Goal: Task Accomplishment & Management: Manage account settings

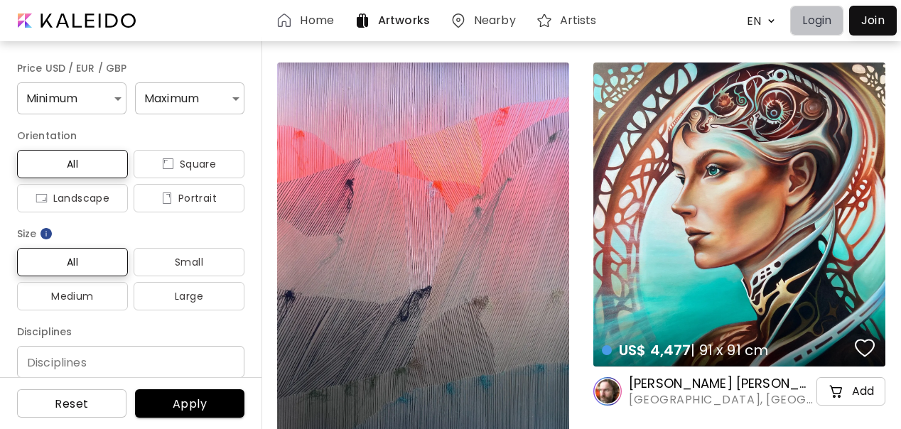
click at [817, 19] on p "Login" at bounding box center [817, 20] width 29 height 17
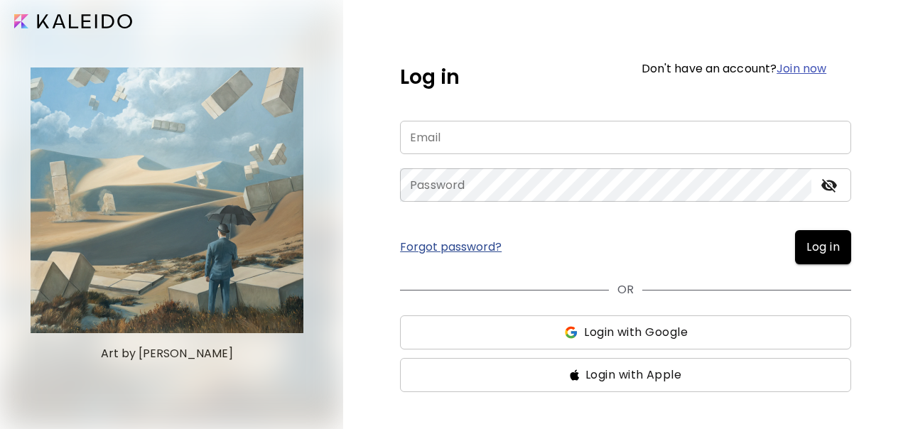
type input "**********"
click at [829, 187] on icon "toggle password visibility" at bounding box center [830, 186] width 16 height 14
click at [817, 242] on span "Log in" at bounding box center [823, 247] width 33 height 17
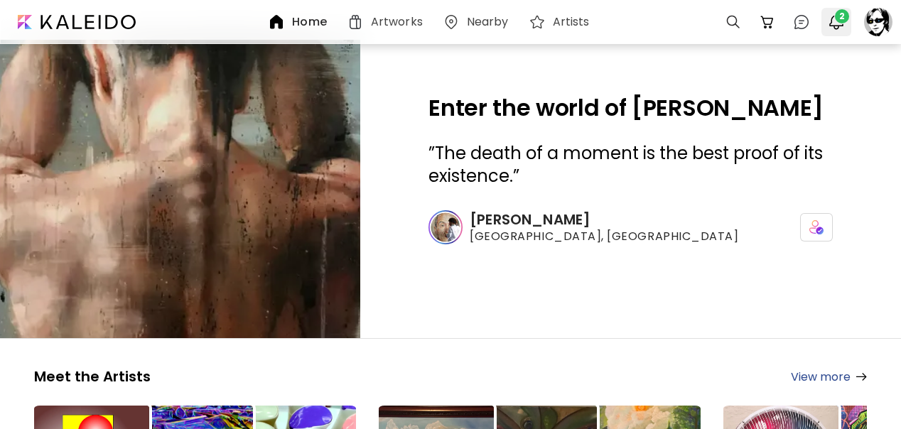
click at [840, 24] on img "button" at bounding box center [836, 22] width 17 height 17
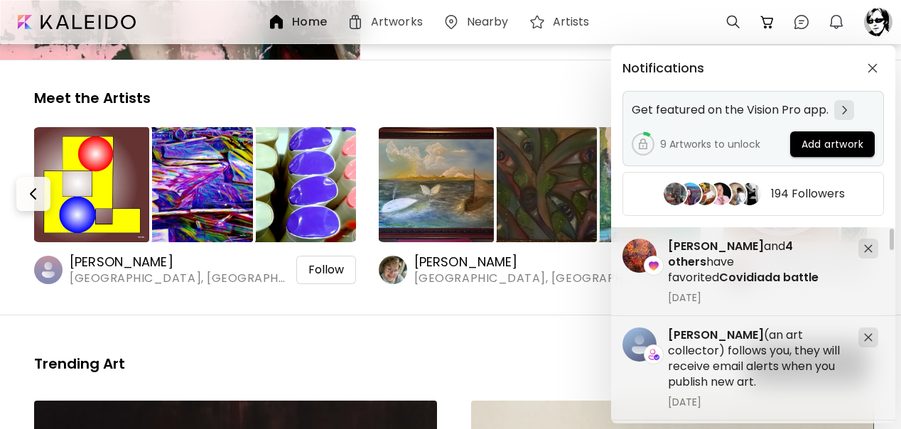
scroll to position [284, 0]
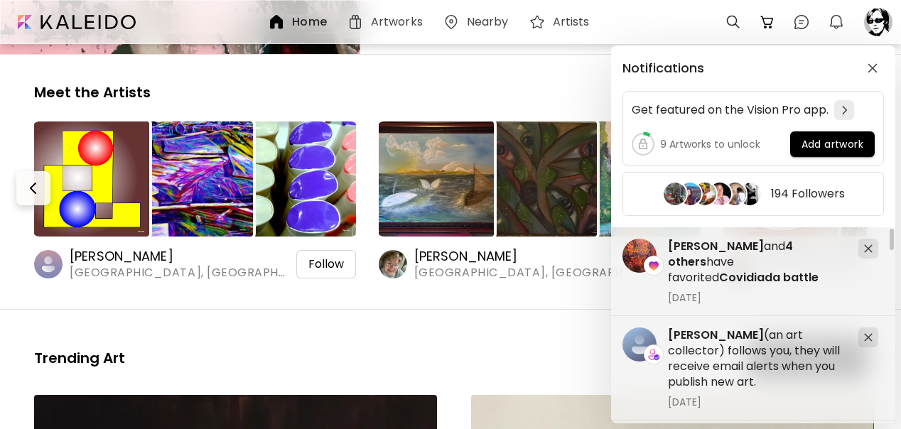
click at [881, 28] on div "Notifications Get featured on the Vision Pro app. 9 Artworks to unlock Add artw…" at bounding box center [450, 214] width 901 height 429
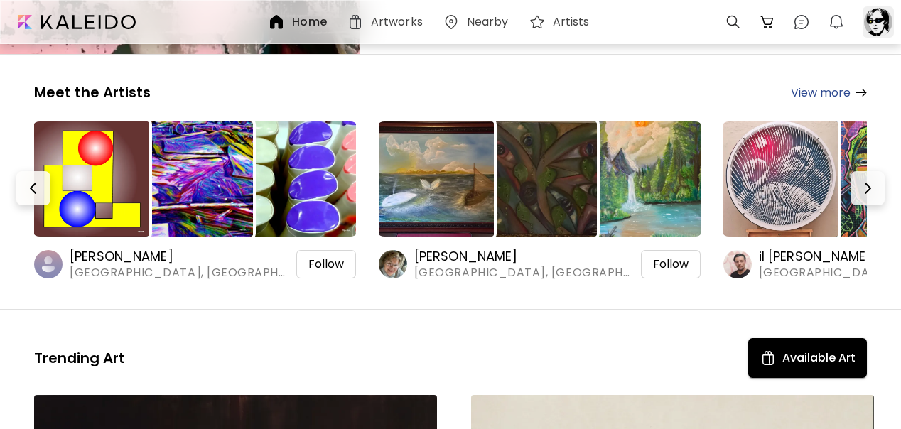
click at [882, 24] on div at bounding box center [878, 21] width 31 height 31
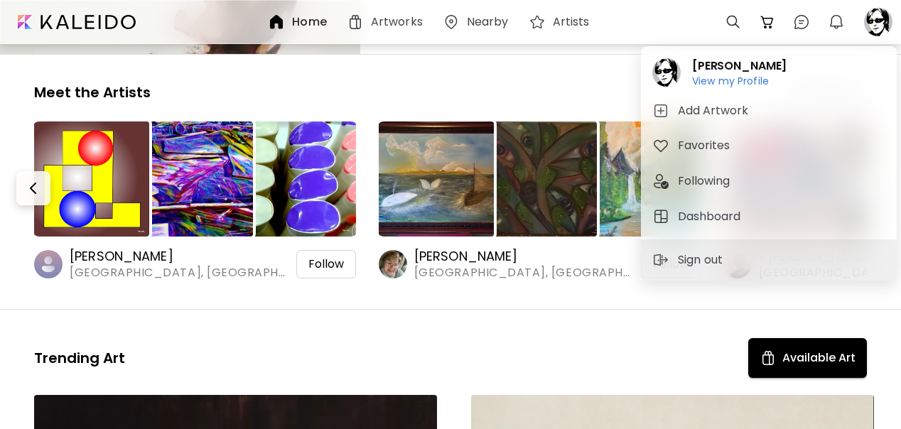
click at [714, 219] on h5 "Dashboard" at bounding box center [711, 216] width 67 height 17
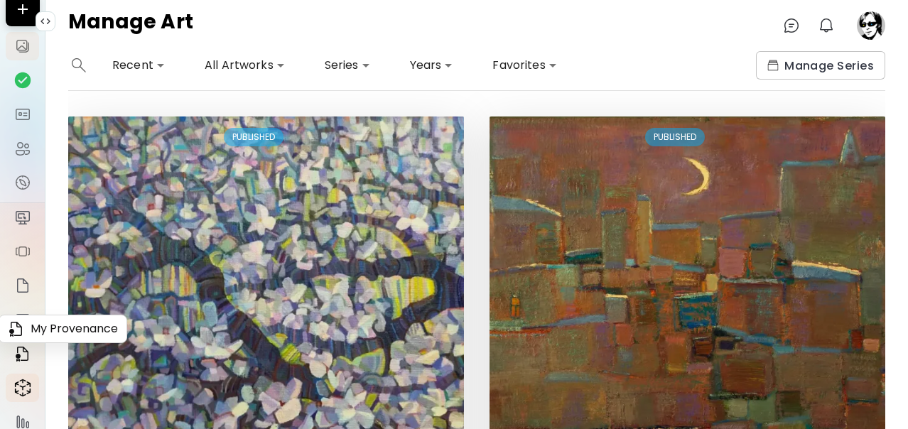
scroll to position [138, 0]
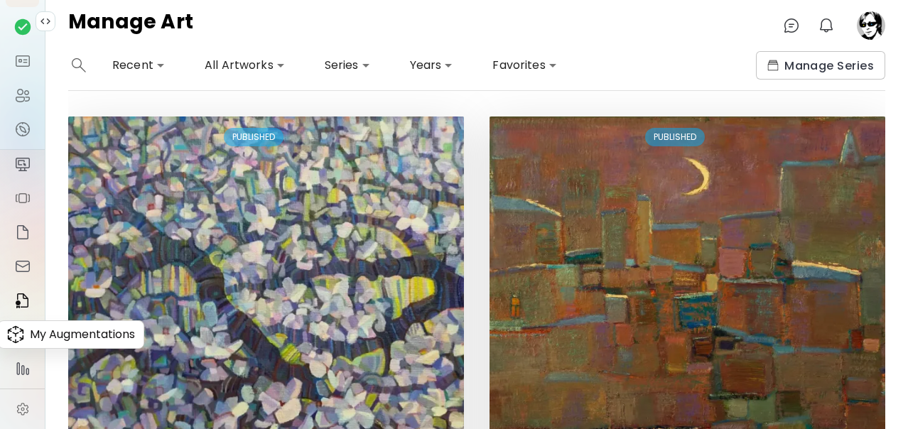
click at [14, 338] on img at bounding box center [22, 335] width 17 height 18
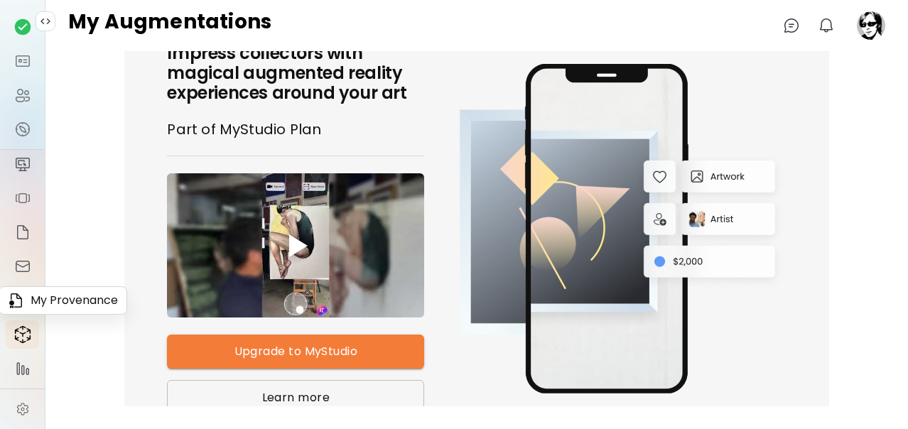
click at [18, 304] on img at bounding box center [22, 300] width 17 height 17
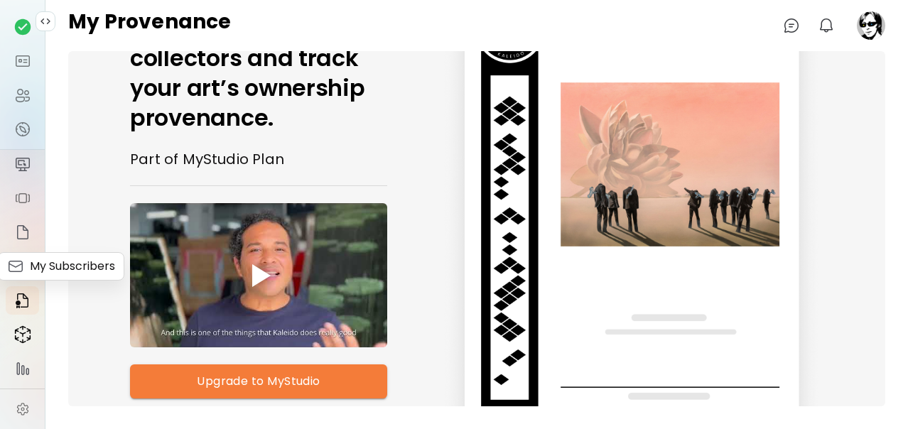
click at [18, 266] on img at bounding box center [22, 266] width 17 height 17
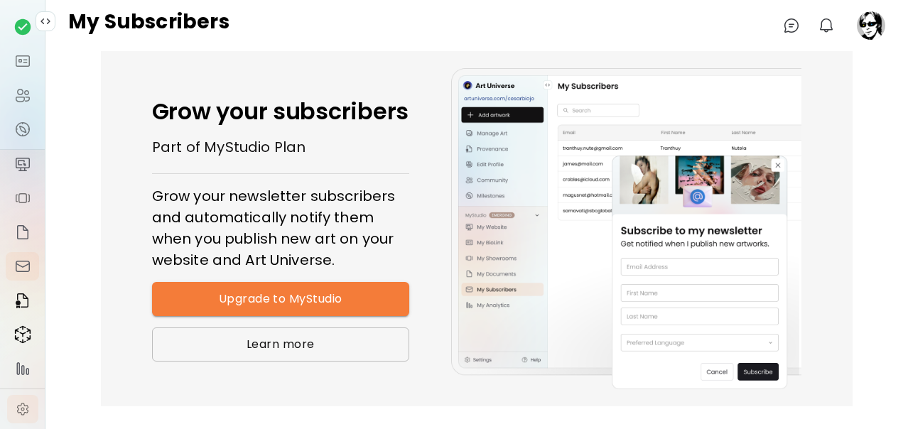
click at [21, 404] on img at bounding box center [23, 409] width 14 height 14
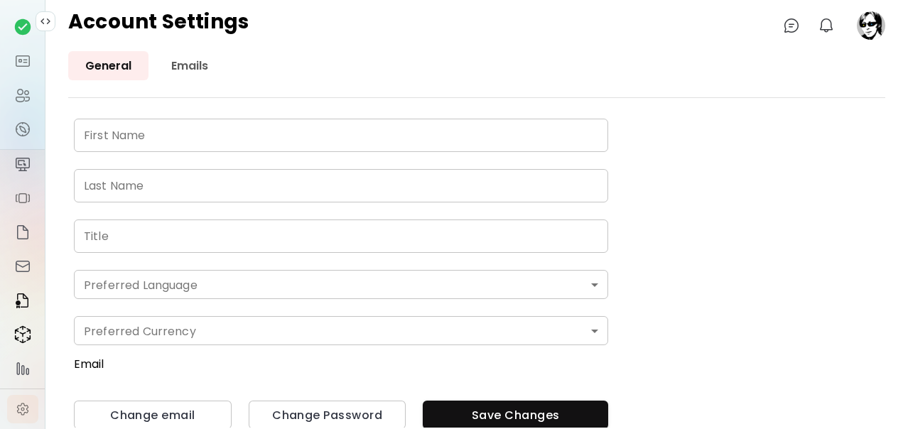
type input "****"
type input "*******"
type input "**********"
type input "*******"
type input "*"
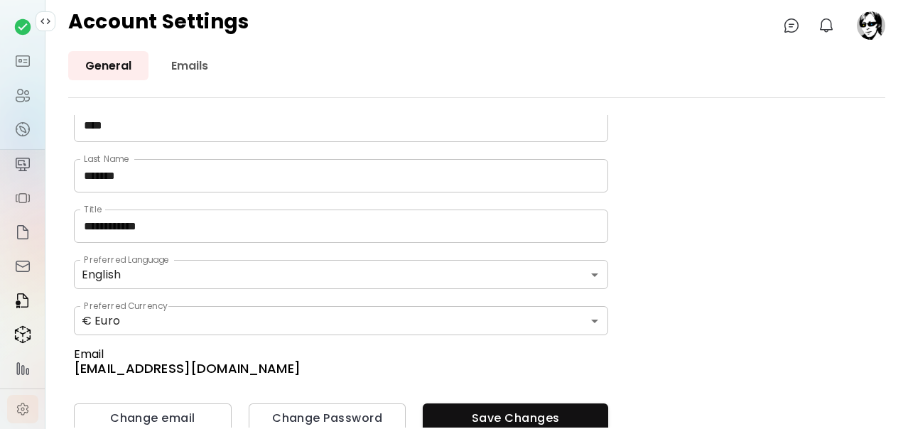
scroll to position [14, 0]
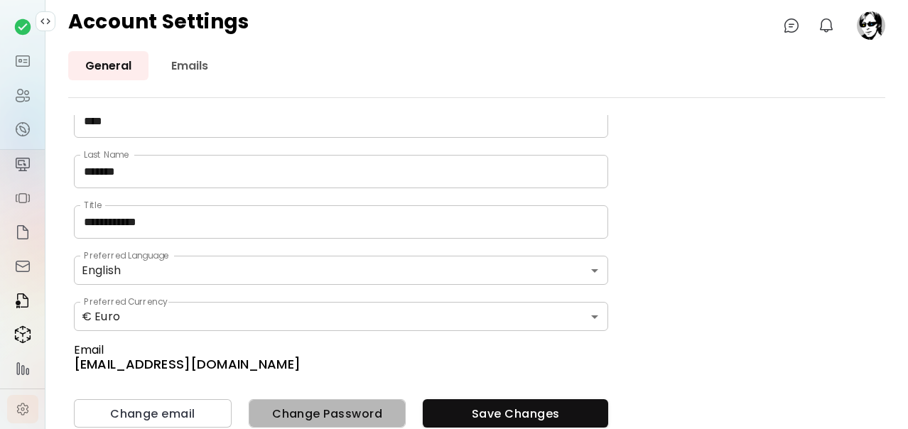
click at [338, 416] on span "Change Password" at bounding box center [327, 414] width 135 height 15
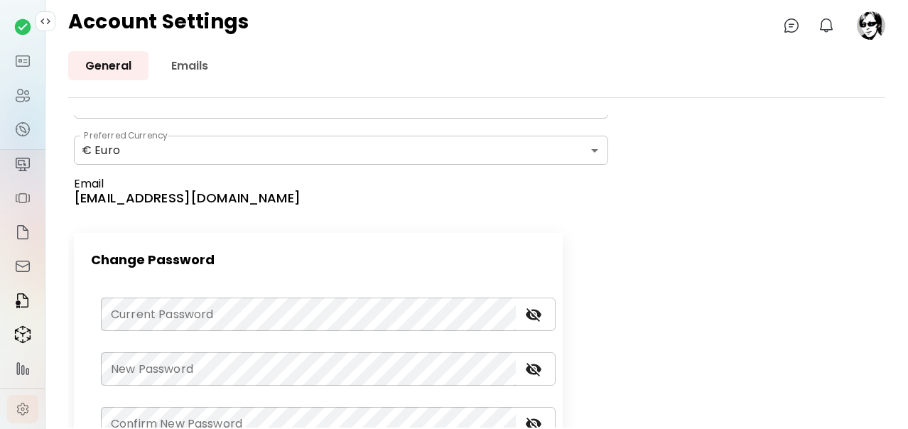
scroll to position [227, 0]
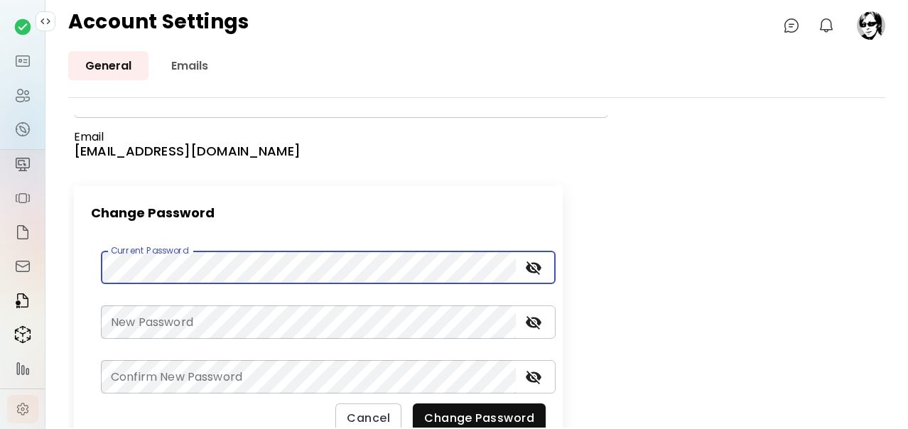
click at [540, 267] on icon "toggle password visibility" at bounding box center [534, 269] width 16 height 14
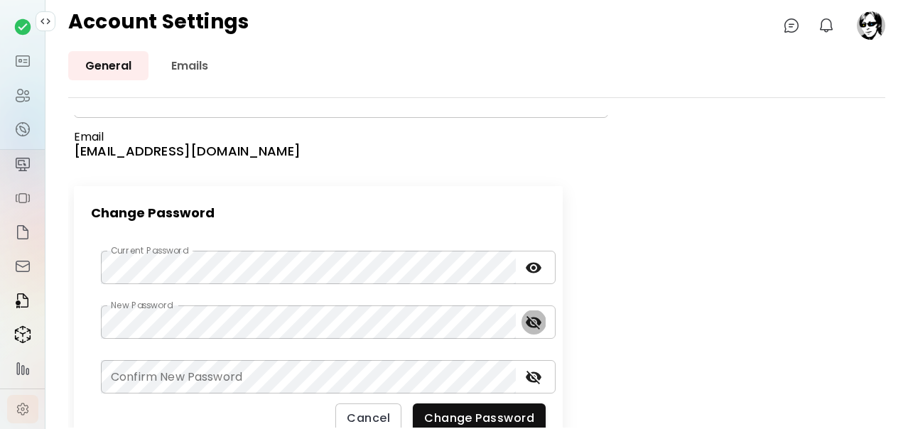
click at [532, 324] on icon "toggle password visibility" at bounding box center [533, 322] width 17 height 17
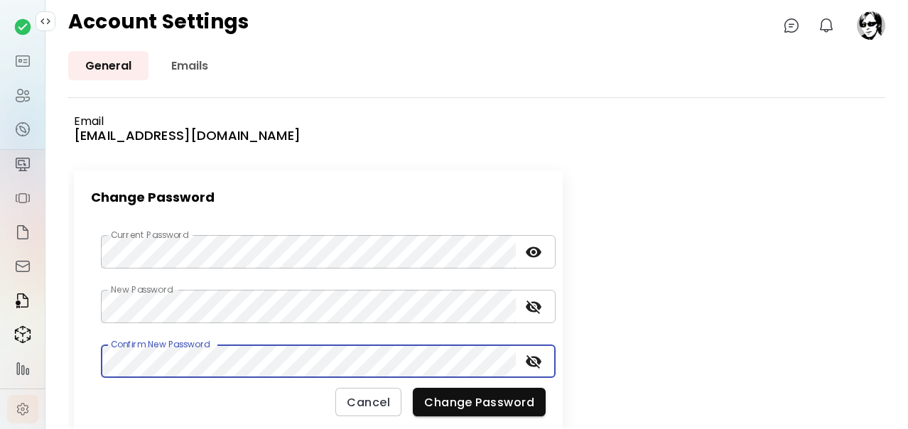
scroll to position [249, 0]
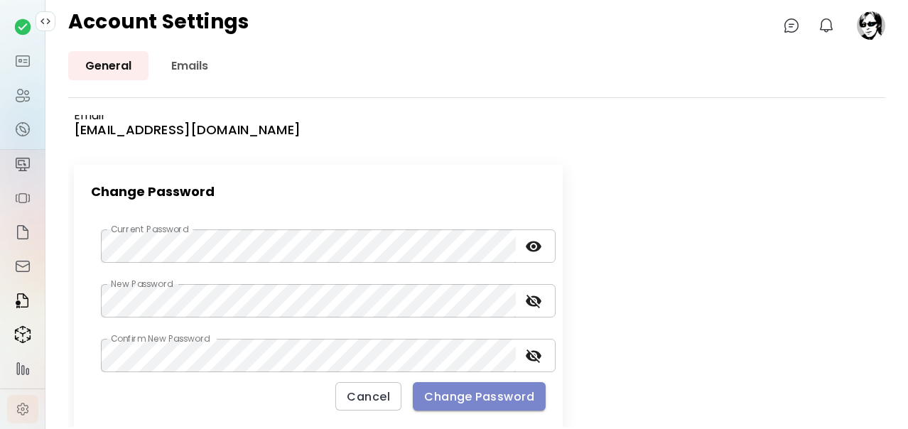
click at [454, 395] on span "Change Password" at bounding box center [479, 397] width 110 height 15
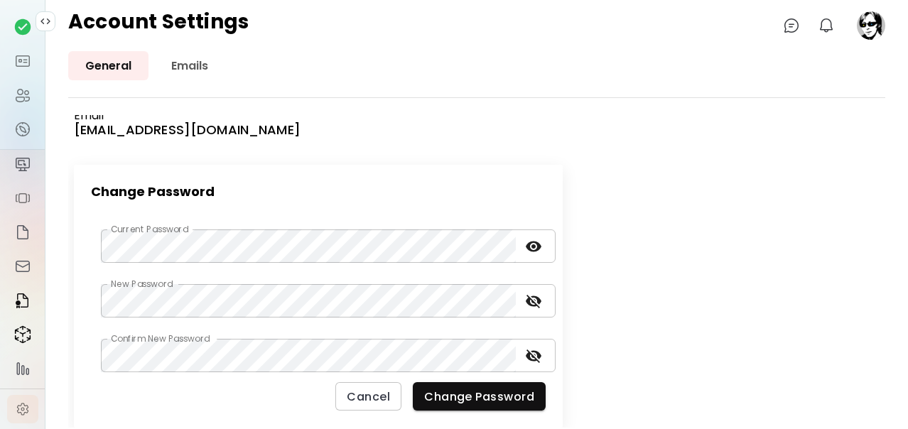
scroll to position [14, 0]
